Goal: Information Seeking & Learning: Learn about a topic

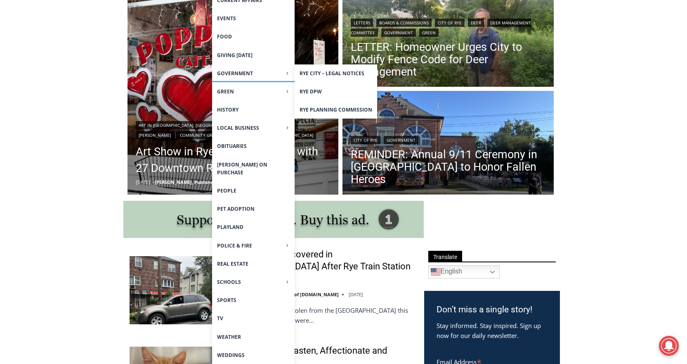
scroll to position [248, 0]
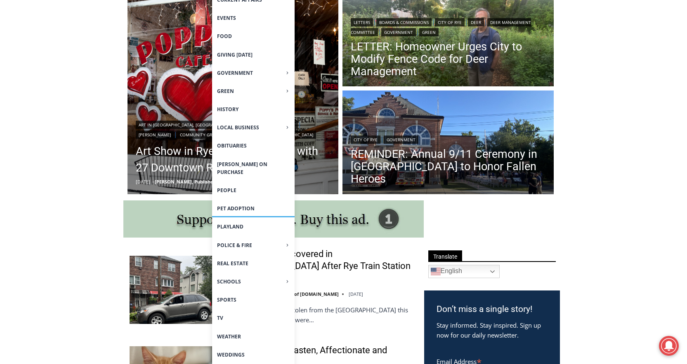
click at [247, 206] on link "Pet Adoption" at bounding box center [253, 208] width 83 height 18
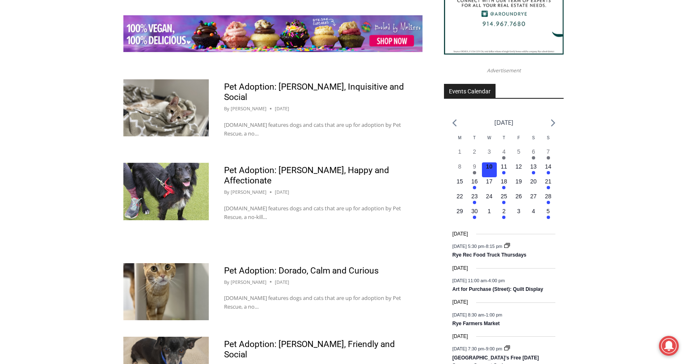
scroll to position [1197, 0]
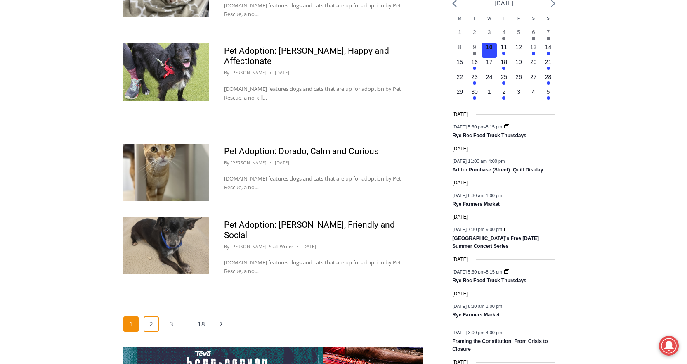
click at [156, 316] on link "2" at bounding box center [152, 324] width 16 height 16
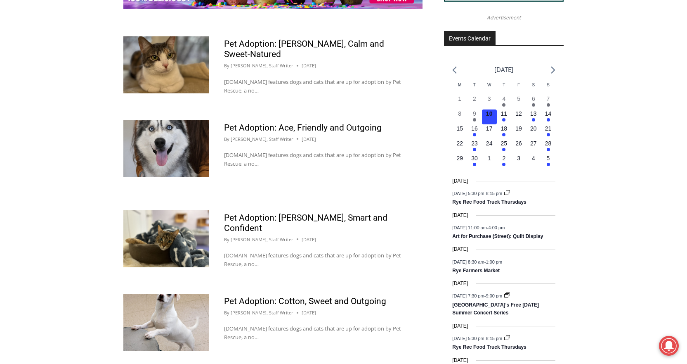
scroll to position [1156, 0]
